Goal: Task Accomplishment & Management: Use online tool/utility

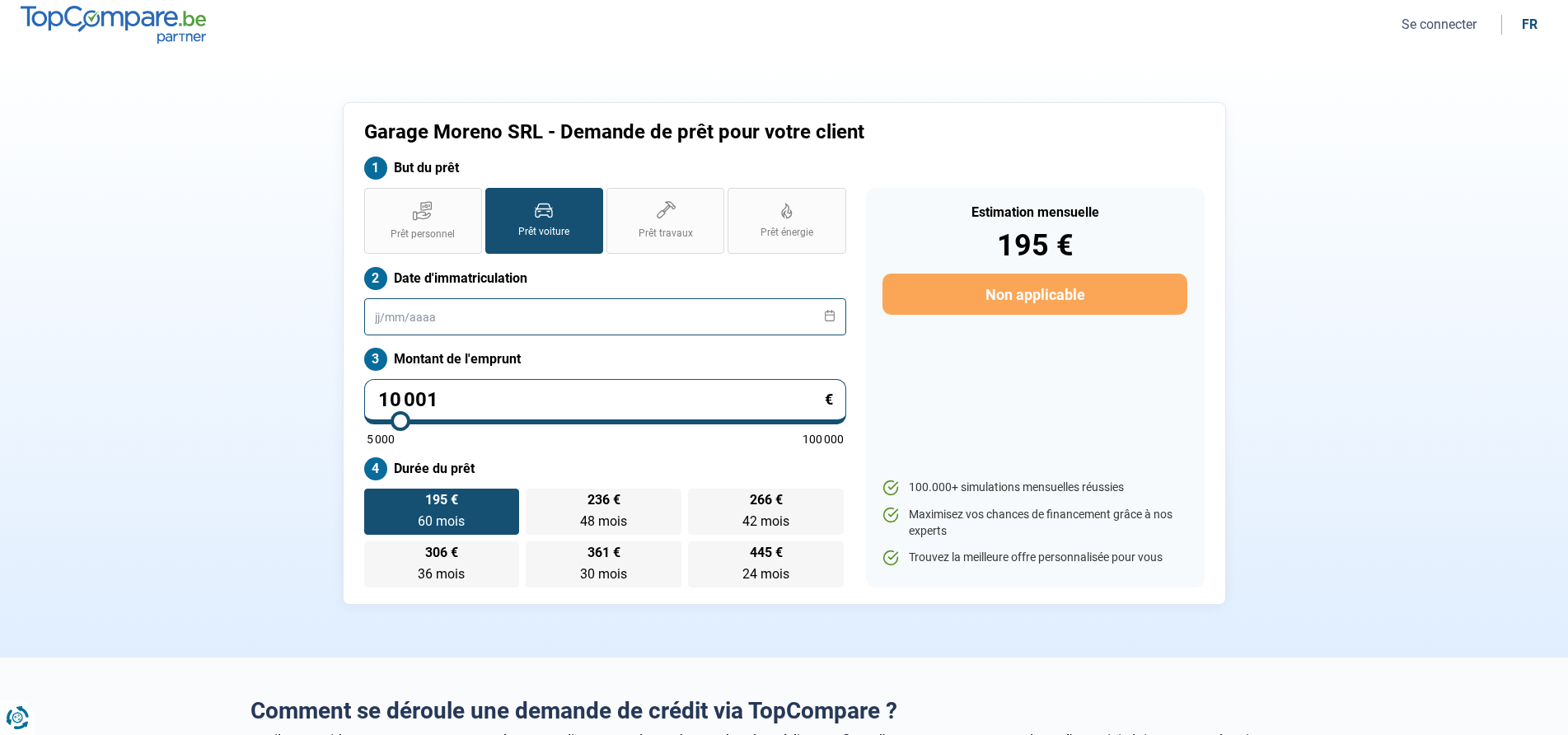
click at [620, 328] on input "text" at bounding box center [605, 317] width 482 height 37
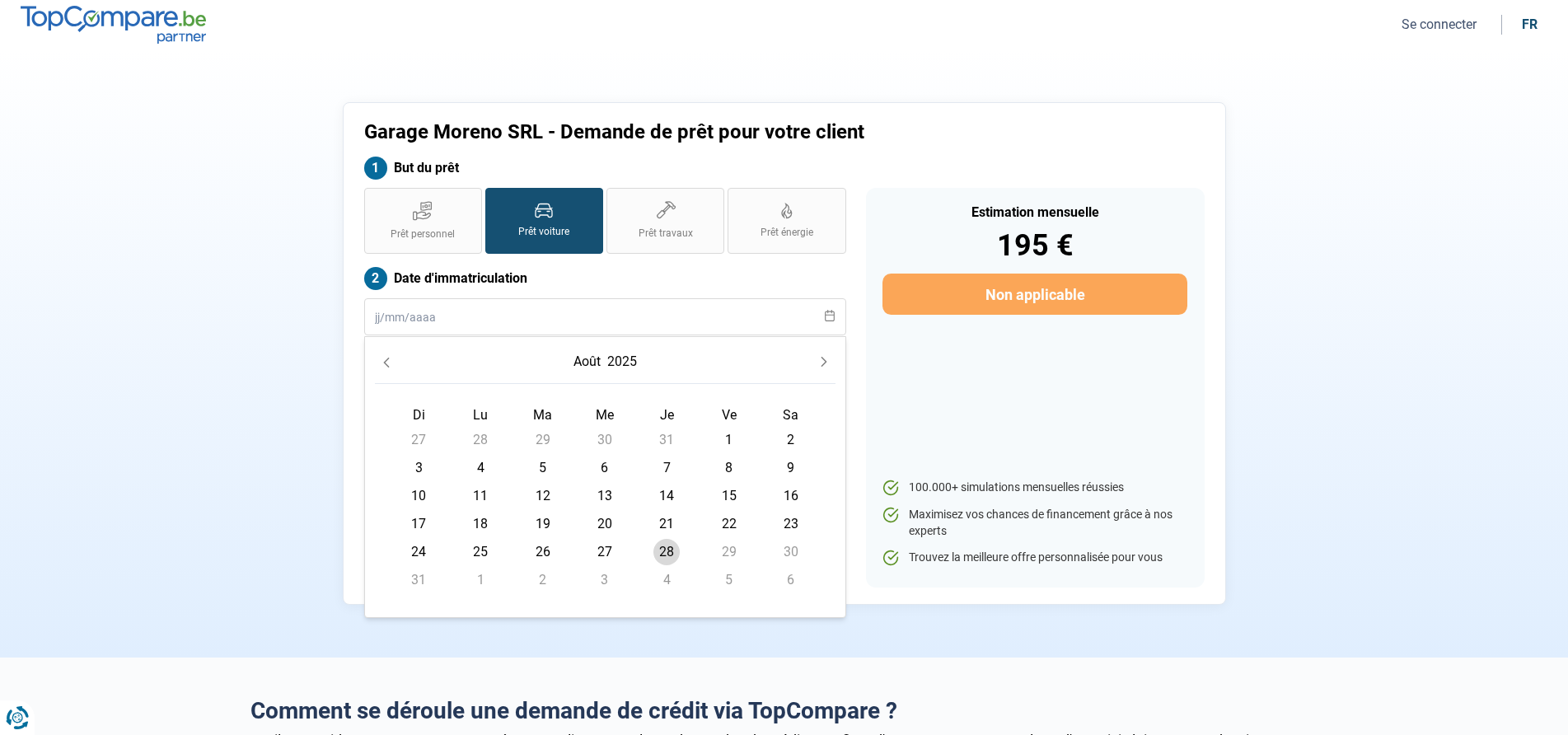
click at [380, 365] on icon "Previous Month" at bounding box center [386, 362] width 11 height 11
click at [382, 365] on icon "Previous Month" at bounding box center [386, 362] width 11 height 11
click at [383, 365] on icon "Previous Month" at bounding box center [386, 362] width 11 height 11
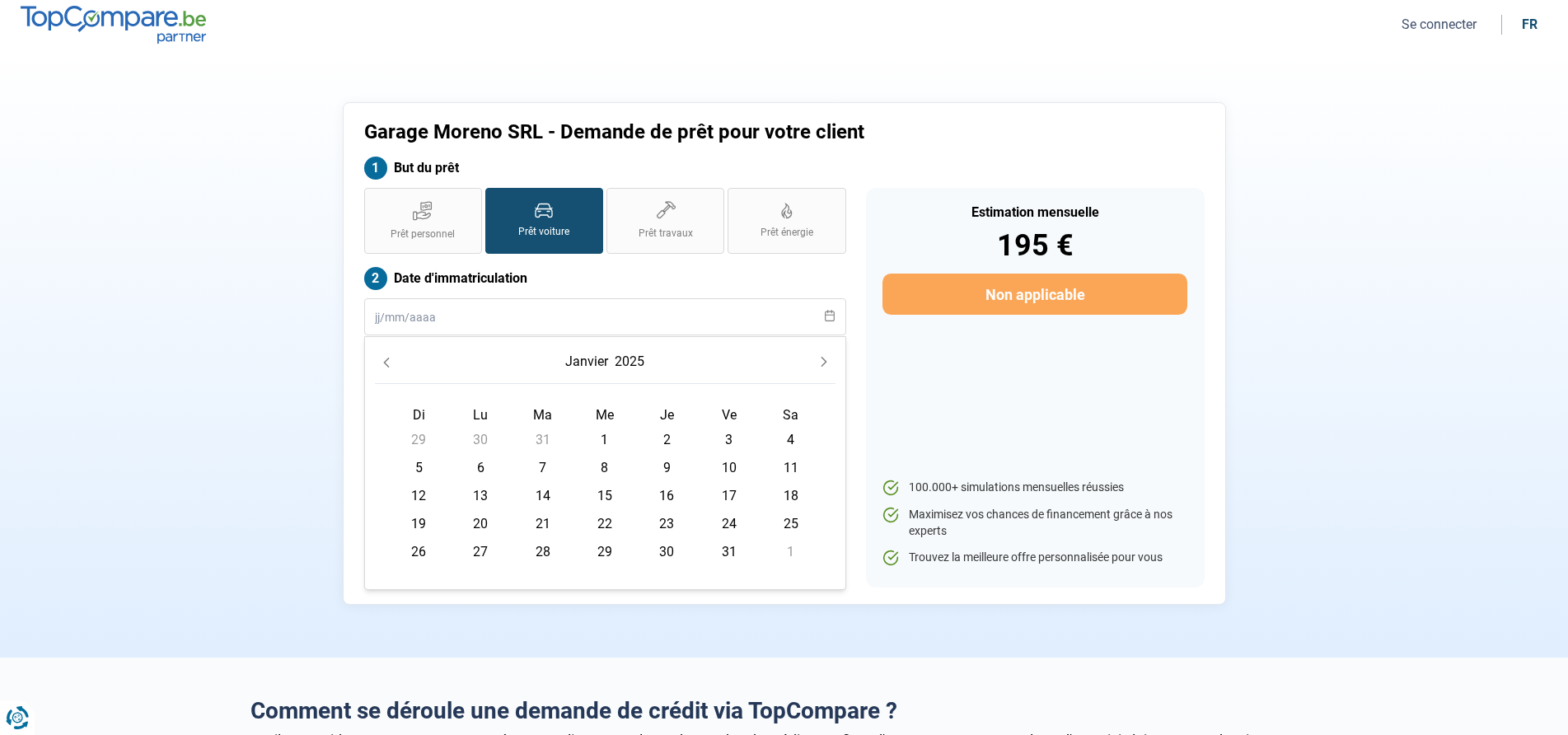
click at [383, 365] on icon "Previous Month" at bounding box center [386, 362] width 11 height 11
click at [384, 365] on icon "Previous Month" at bounding box center [386, 362] width 11 height 11
click at [385, 365] on icon "Previous Month" at bounding box center [386, 362] width 11 height 11
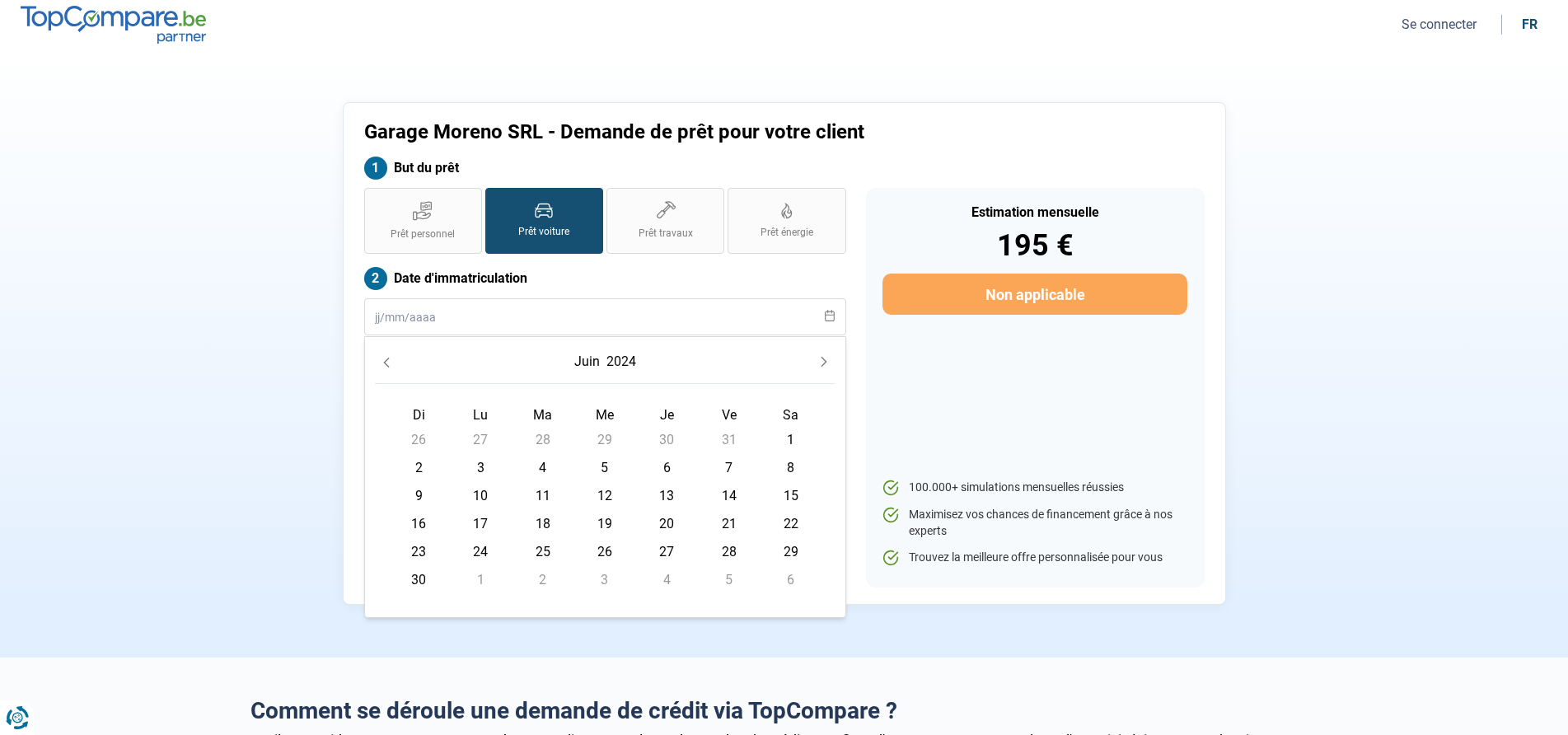
click at [385, 365] on icon "Previous Month" at bounding box center [386, 362] width 11 height 11
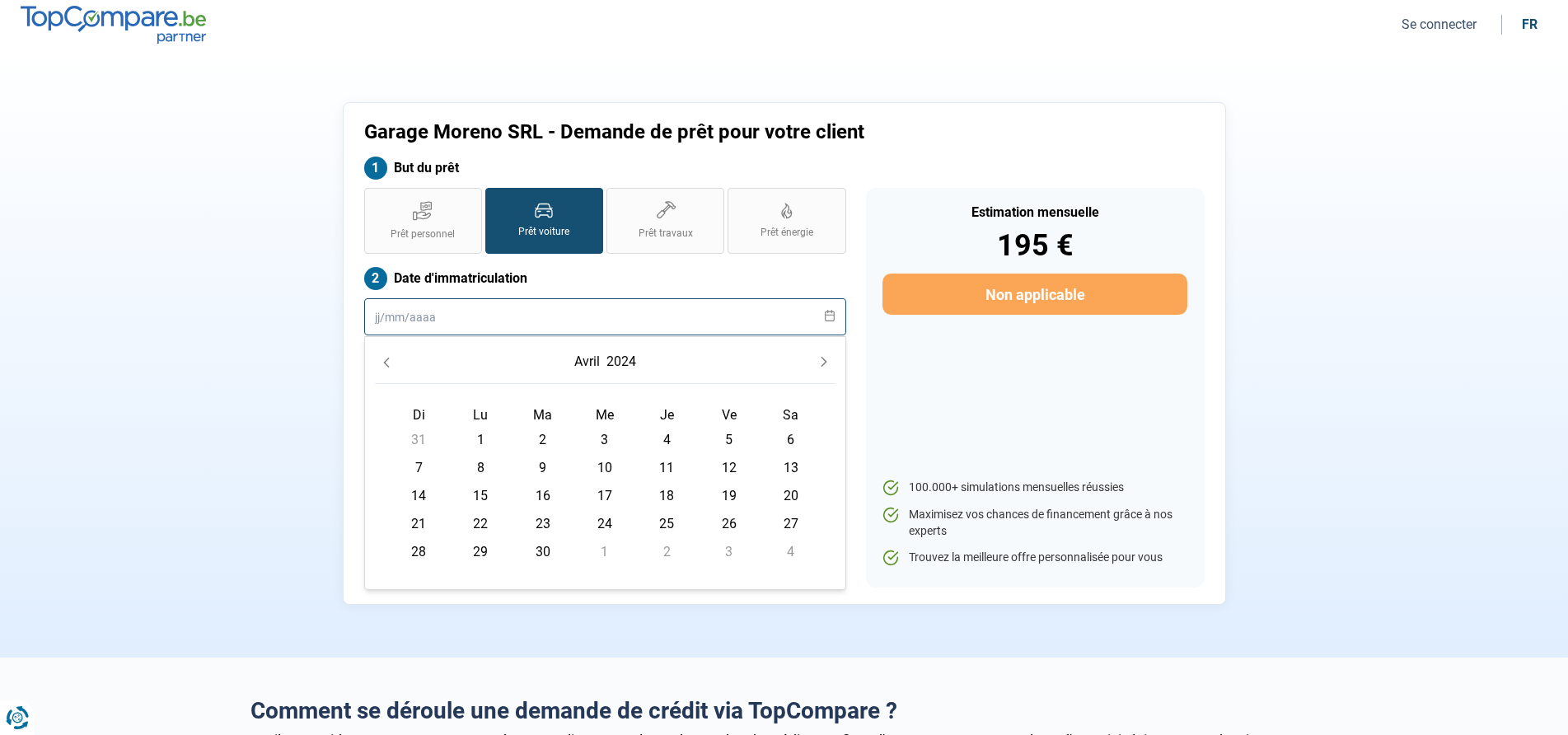
click at [428, 319] on input "text" at bounding box center [605, 317] width 482 height 37
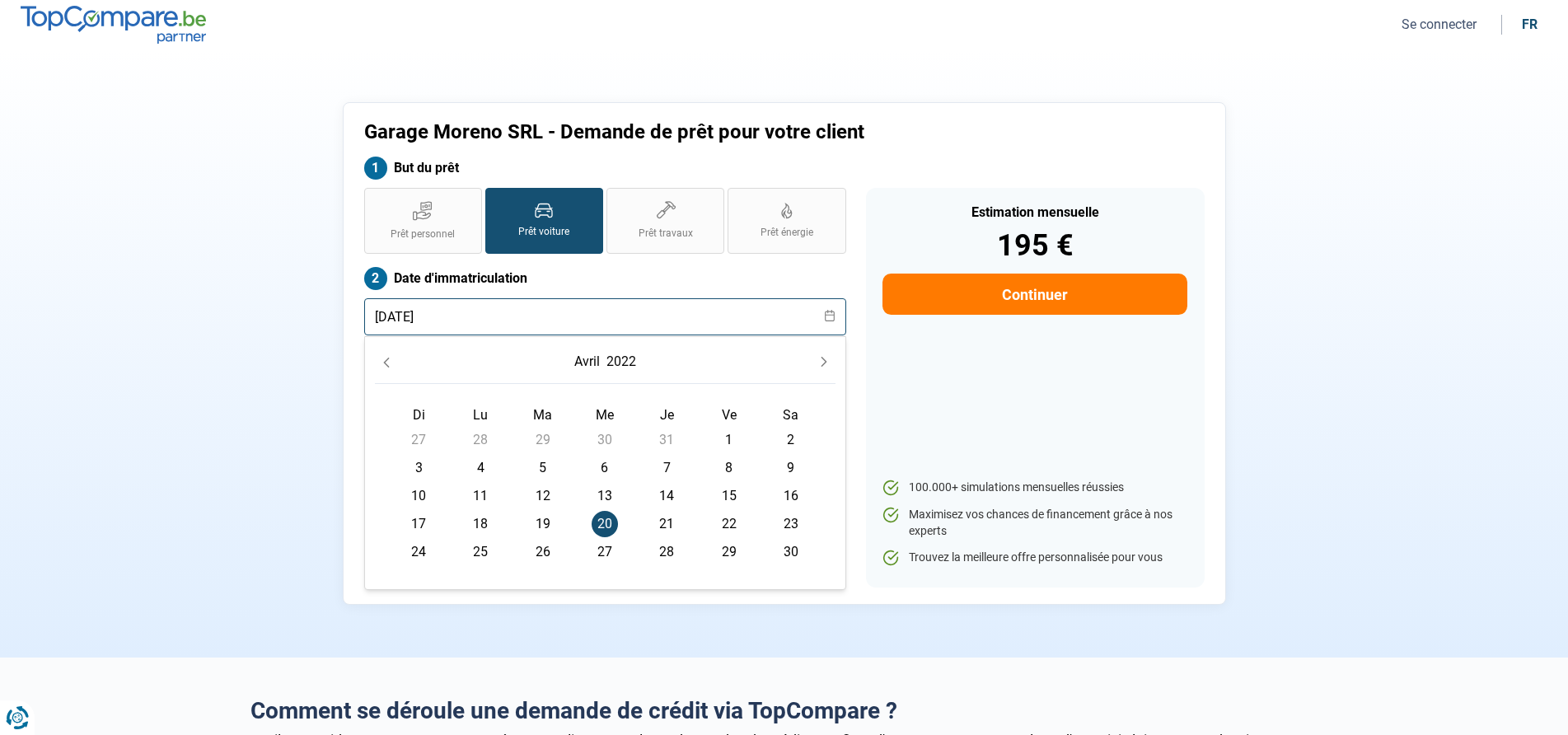
type input "[DATE]"
click at [906, 369] on div "Estimation mensuelle 195 € Continuer 100.000+ simulations mensuelles réussies M…" at bounding box center [1036, 387] width 339 height 400
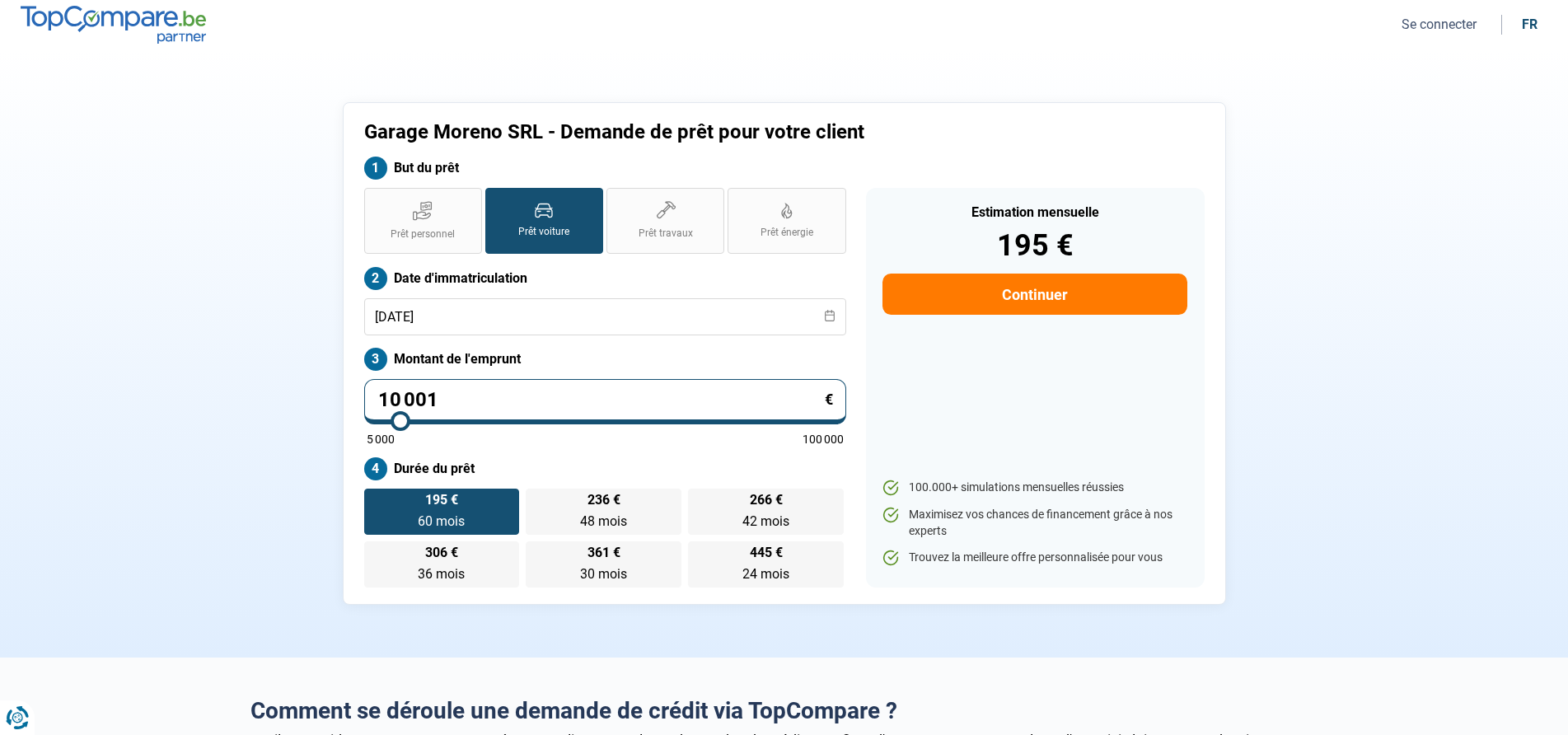
click at [568, 401] on input "10 001" at bounding box center [605, 402] width 482 height 46
type input "2"
type input "5000"
type input "21"
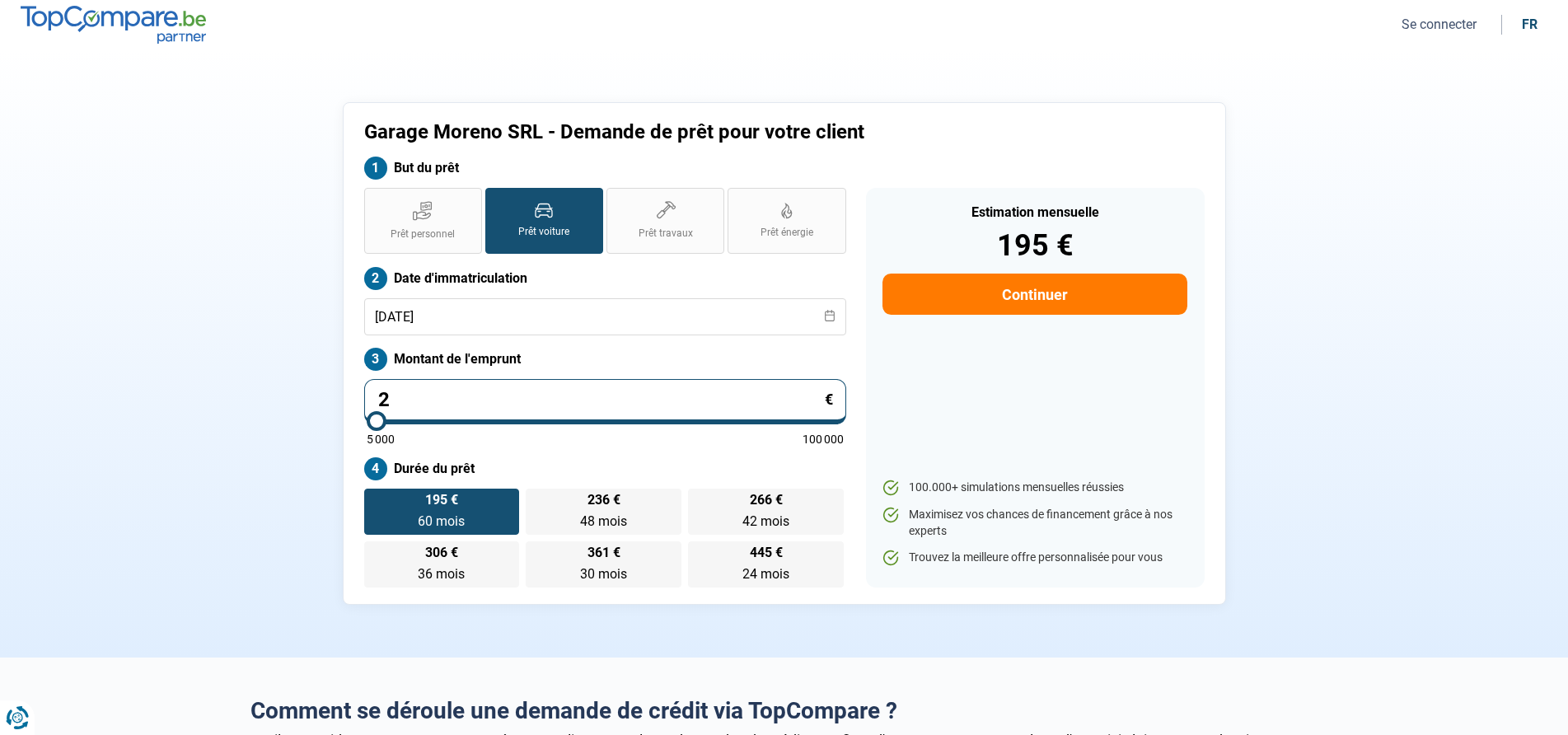
type input "5000"
type input "212"
type input "5000"
type input "2 129"
type input "5000"
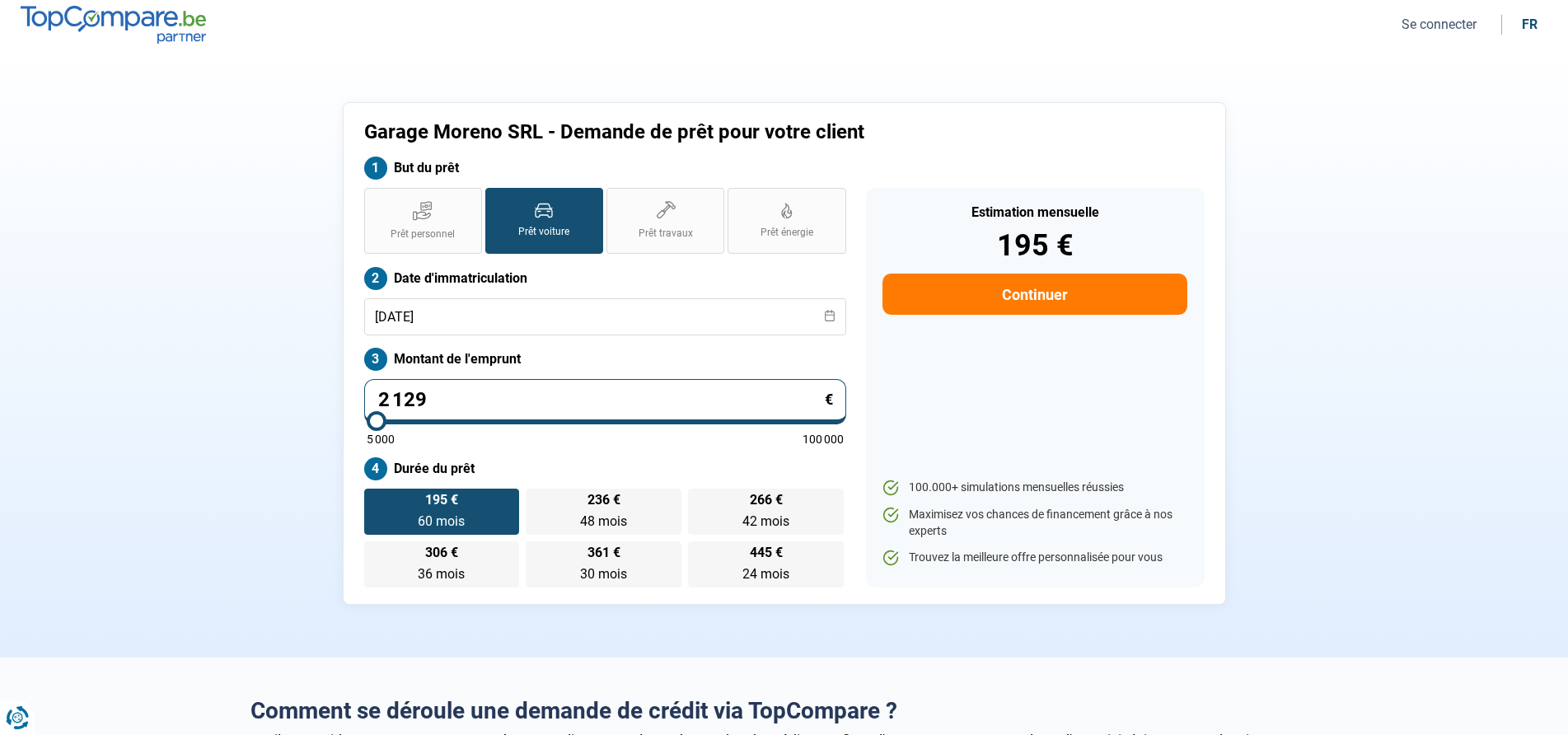
type input "21 290"
type input "21250"
type input "21 290"
type input "21250"
click at [903, 357] on div "Estimation mensuelle 195 € Continuer 100.000+ simulations mensuelles réussies M…" at bounding box center [1036, 387] width 339 height 400
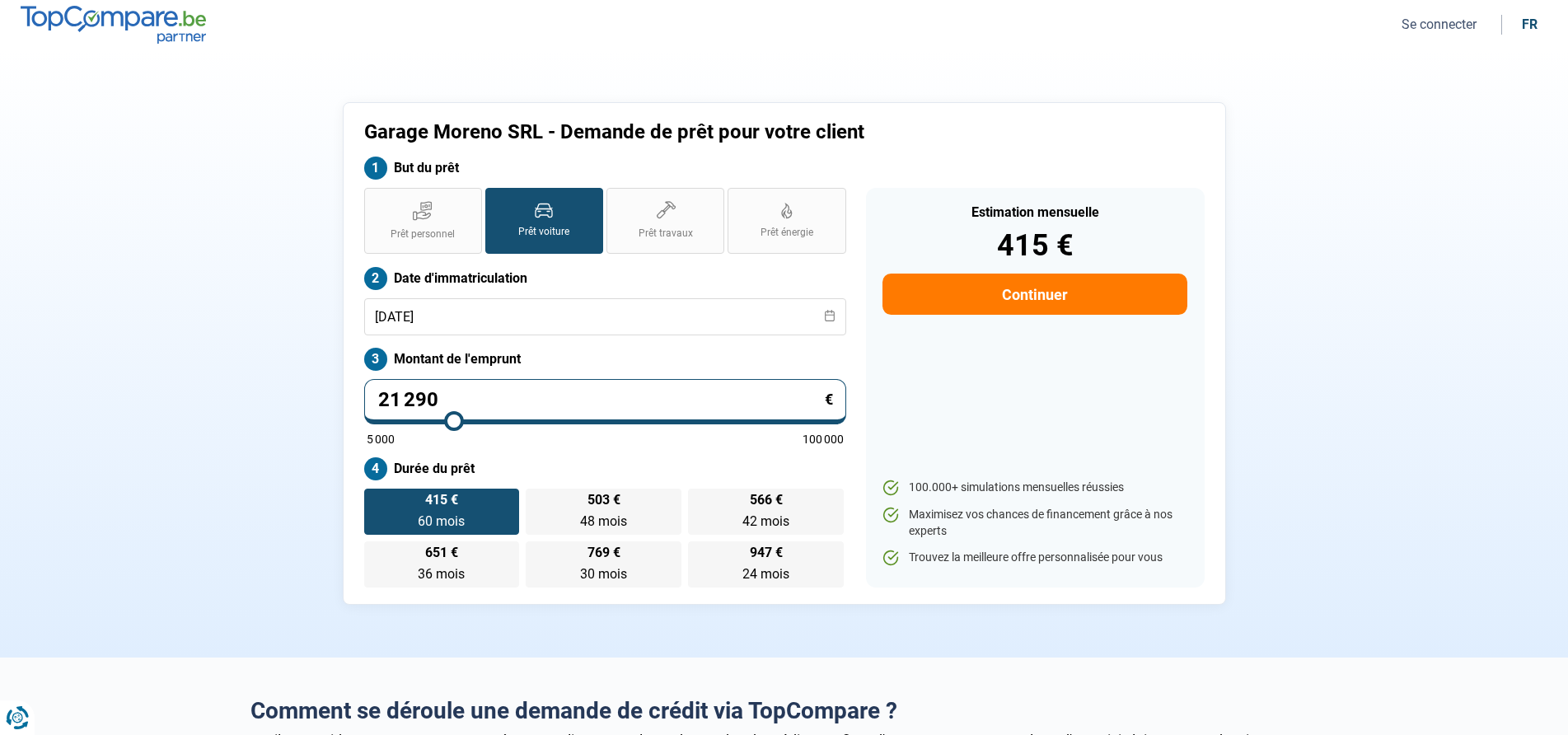
click at [1122, 517] on ul "100.000+ simulations mensuelles réussies Maximisez vos chances de financement g…" at bounding box center [1035, 522] width 304 height 87
